Goal: Entertainment & Leisure: Browse casually

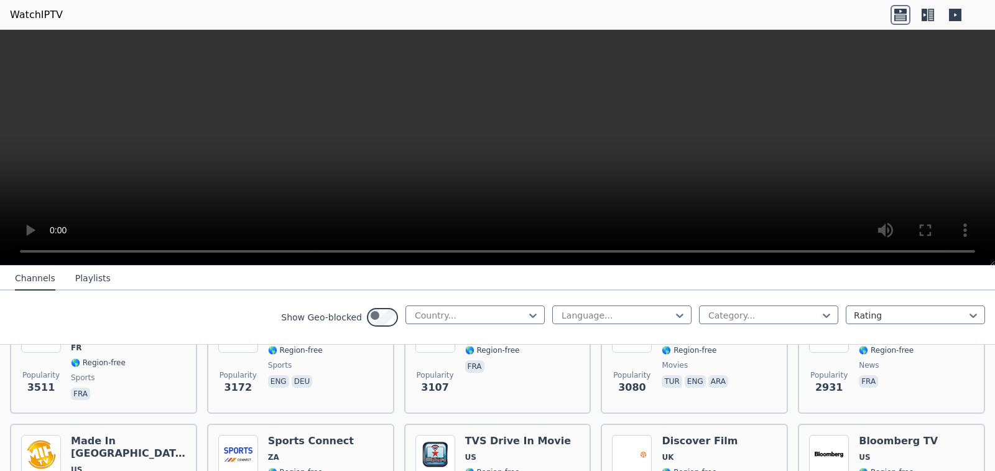
scroll to position [373, 0]
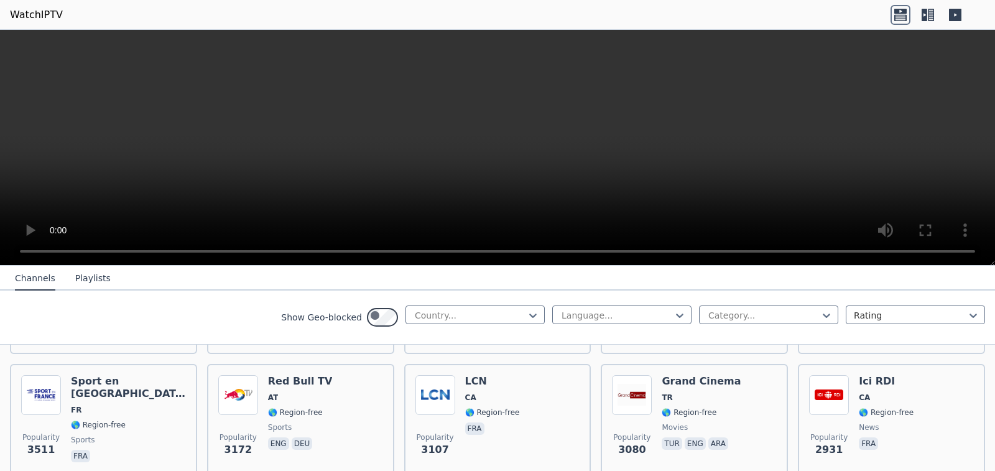
click at [775, 114] on video at bounding box center [497, 148] width 995 height 236
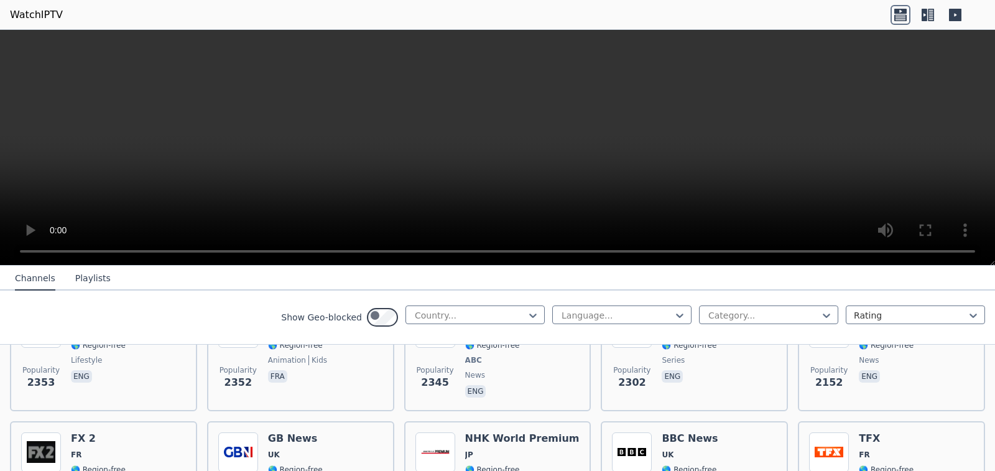
scroll to position [622, 0]
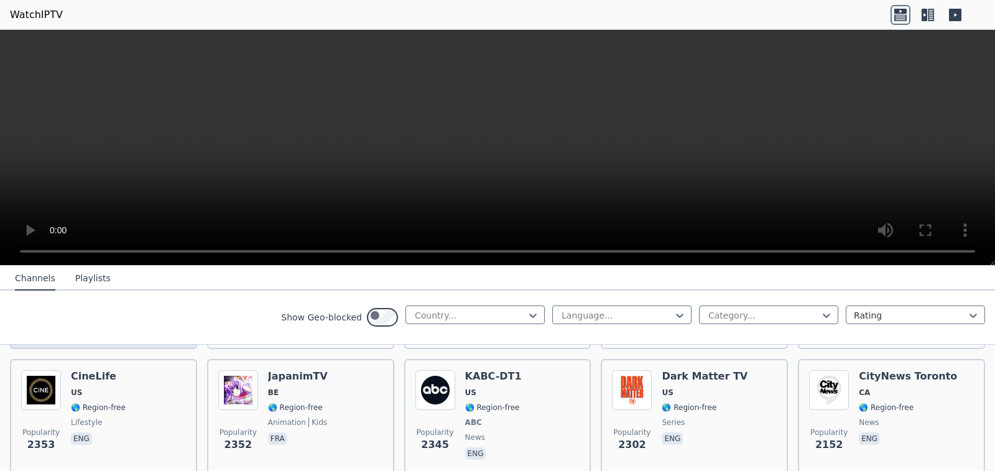
click at [119, 273] on h6 "Made In [GEOGRAPHIC_DATA]" at bounding box center [128, 260] width 115 height 25
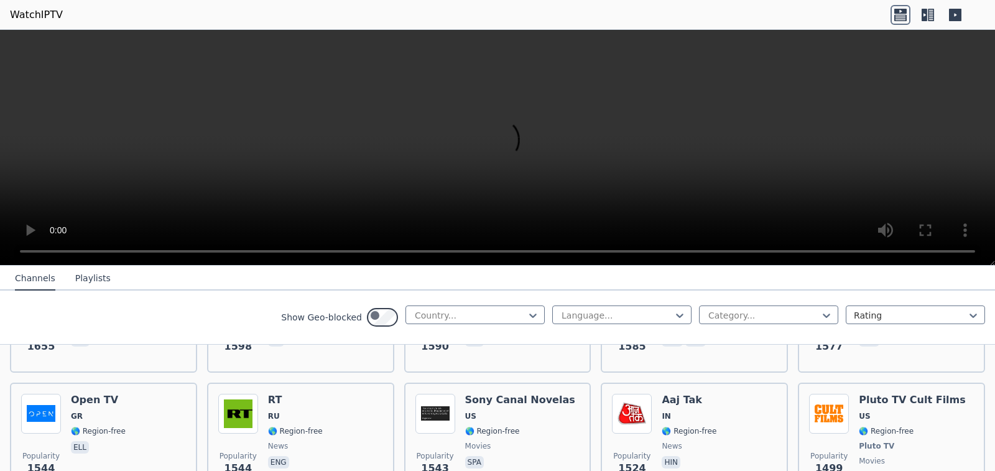
scroll to position [1181, 0]
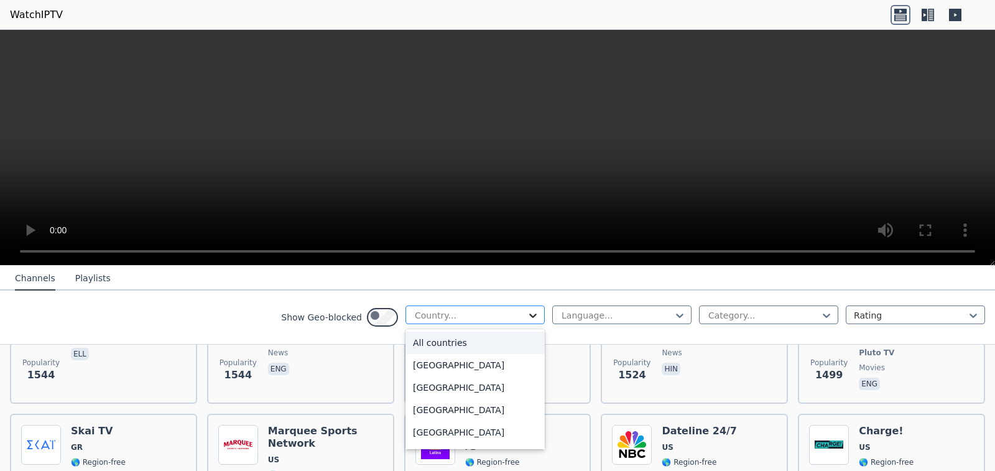
click at [527, 321] on icon at bounding box center [533, 315] width 12 height 12
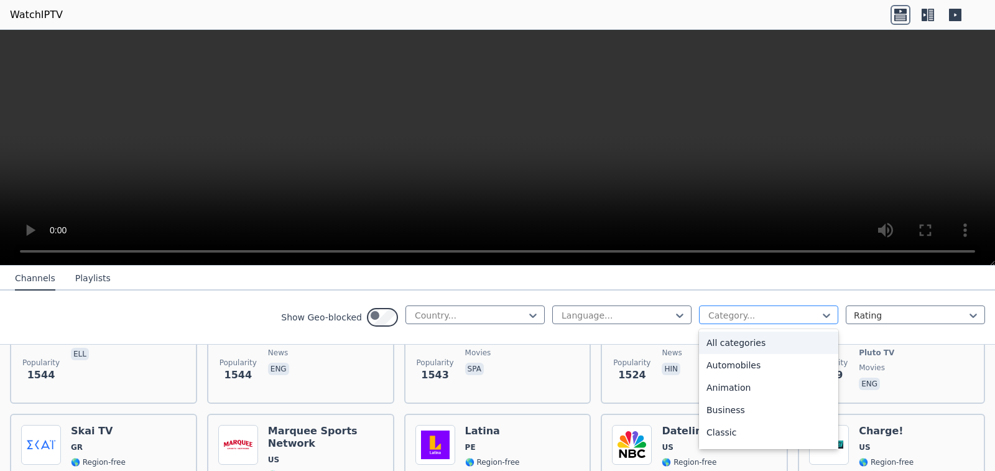
click at [707, 321] on div at bounding box center [763, 315] width 113 height 12
click at [699, 354] on div "All categories" at bounding box center [768, 342] width 139 height 22
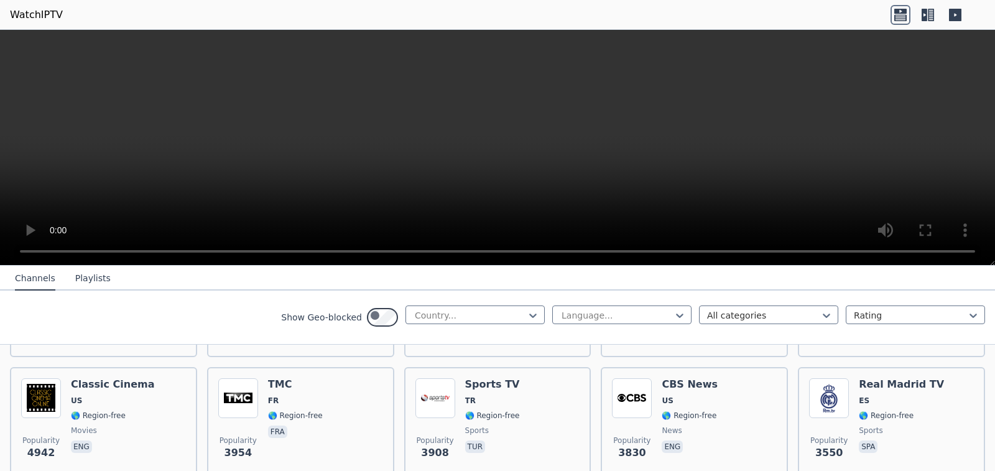
scroll to position [249, 0]
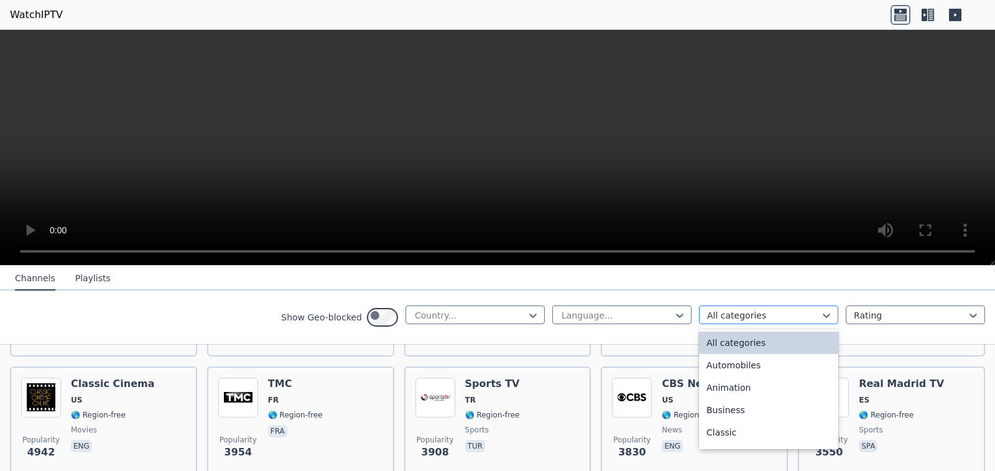
click at [717, 321] on div at bounding box center [763, 315] width 113 height 12
click at [699, 376] on div "Automobiles" at bounding box center [768, 365] width 139 height 22
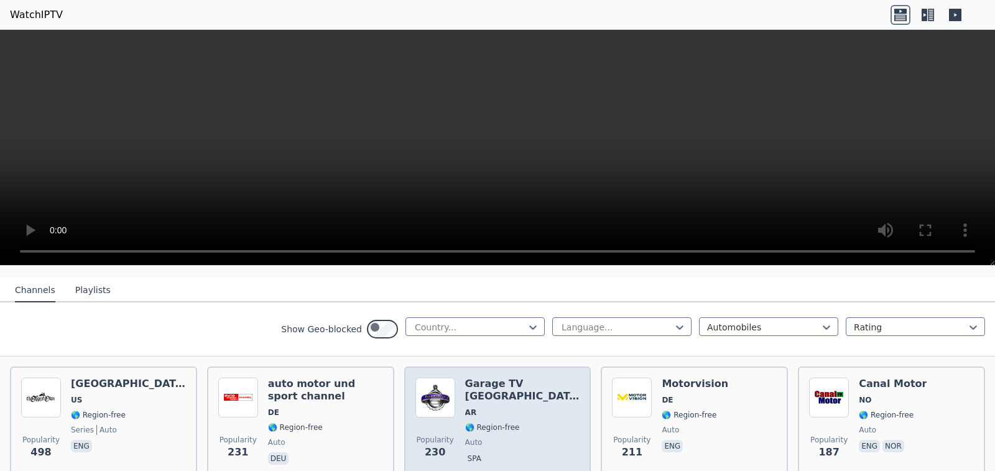
scroll to position [187, 0]
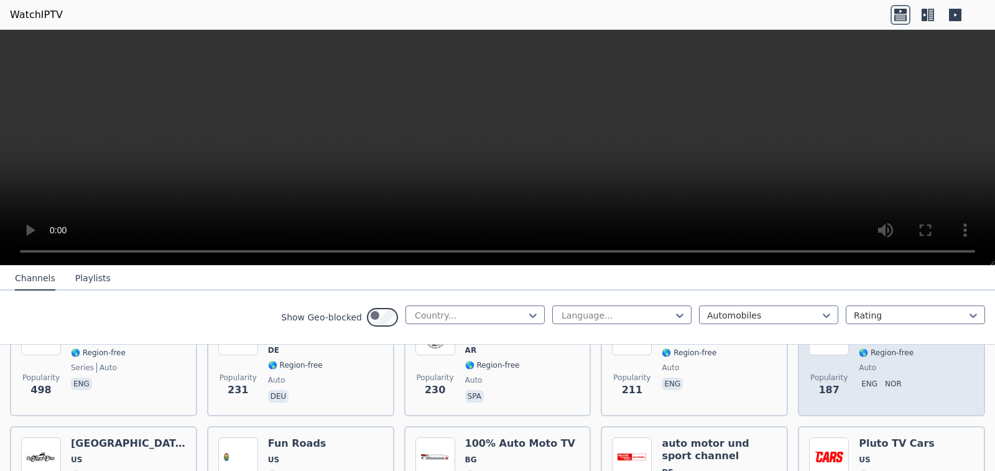
click at [868, 328] on h6 "Canal Motor" at bounding box center [893, 321] width 68 height 12
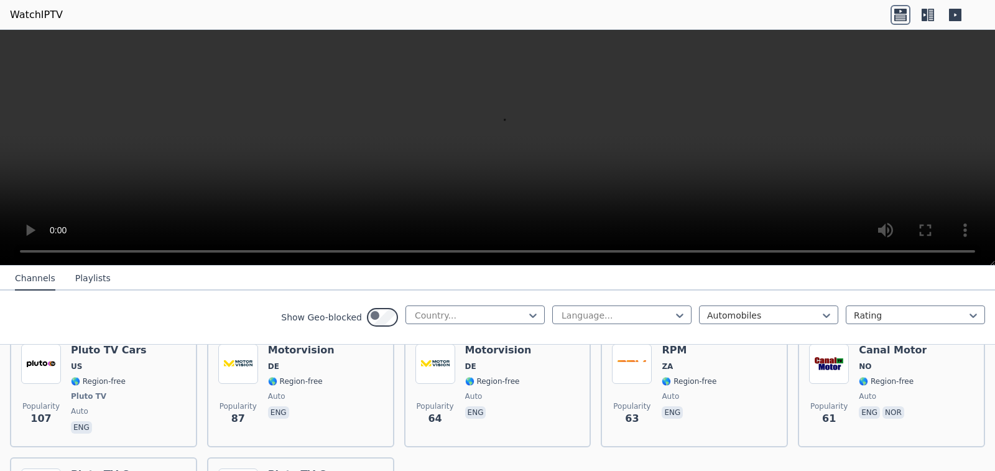
scroll to position [435, 0]
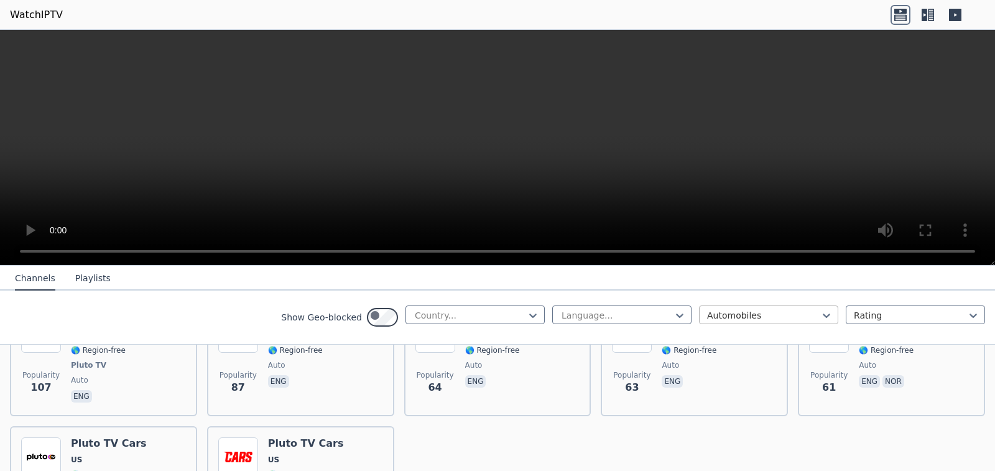
click at [707, 321] on div at bounding box center [763, 315] width 113 height 12
click at [699, 329] on div "Entertainment" at bounding box center [768, 318] width 139 height 22
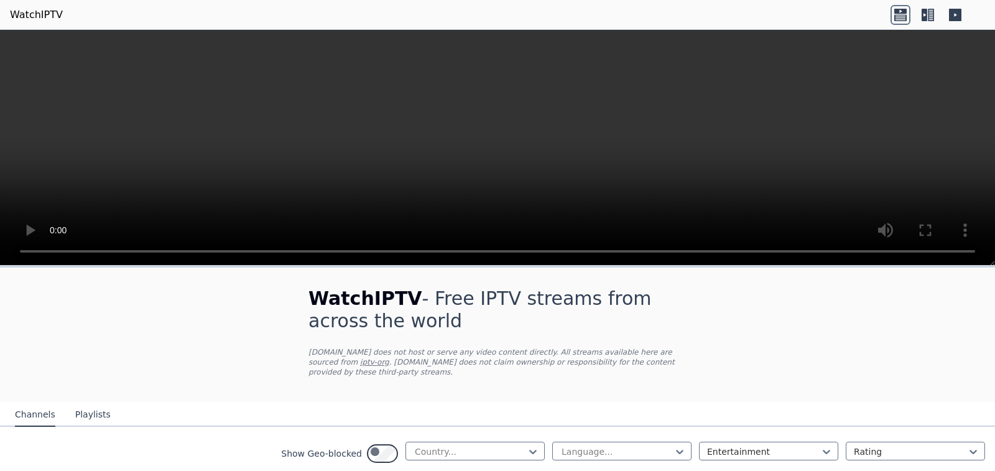
scroll to position [311, 0]
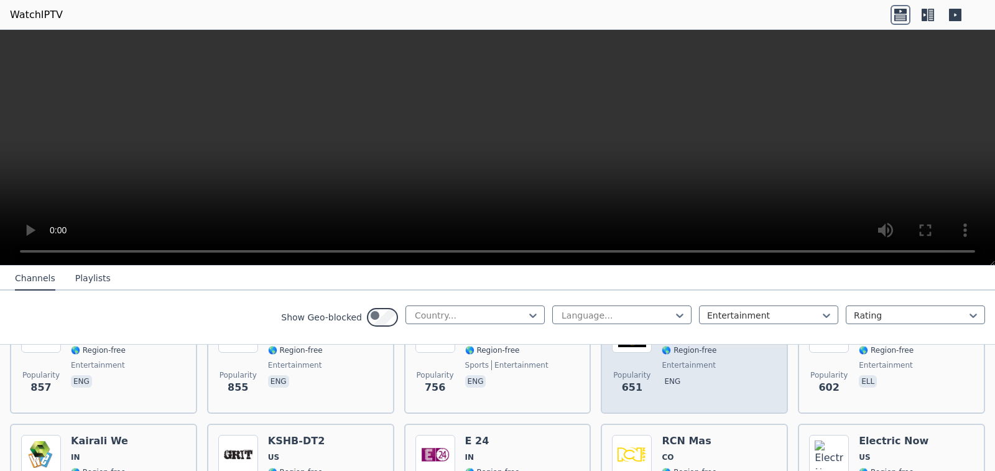
click at [703, 402] on div "GuyTube TV US 🌎 Region-free entertainment eng" at bounding box center [695, 358] width 67 height 90
